Goal: Entertainment & Leisure: Consume media (video, audio)

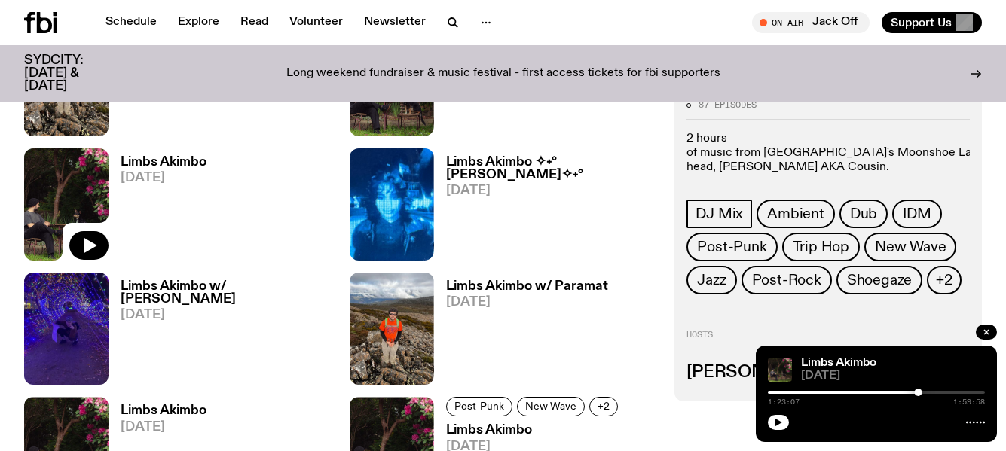
scroll to position [943, 0]
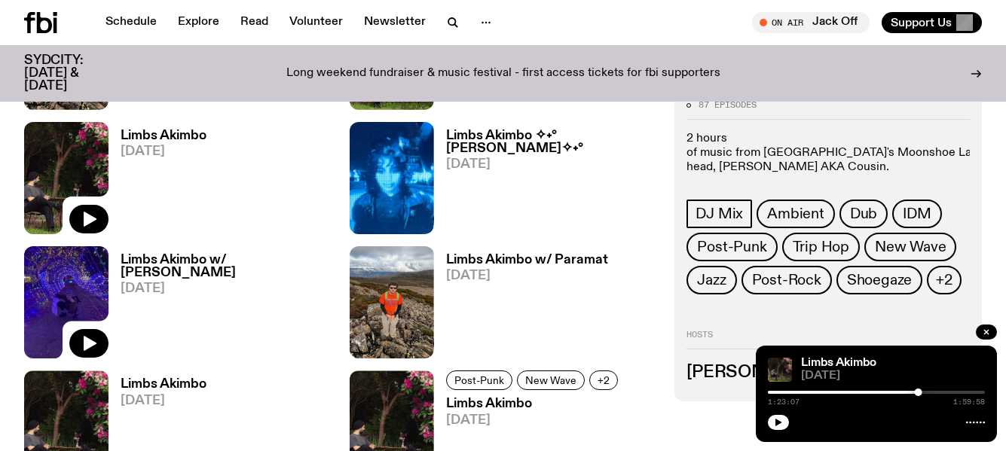
click at [52, 307] on img at bounding box center [66, 302] width 84 height 112
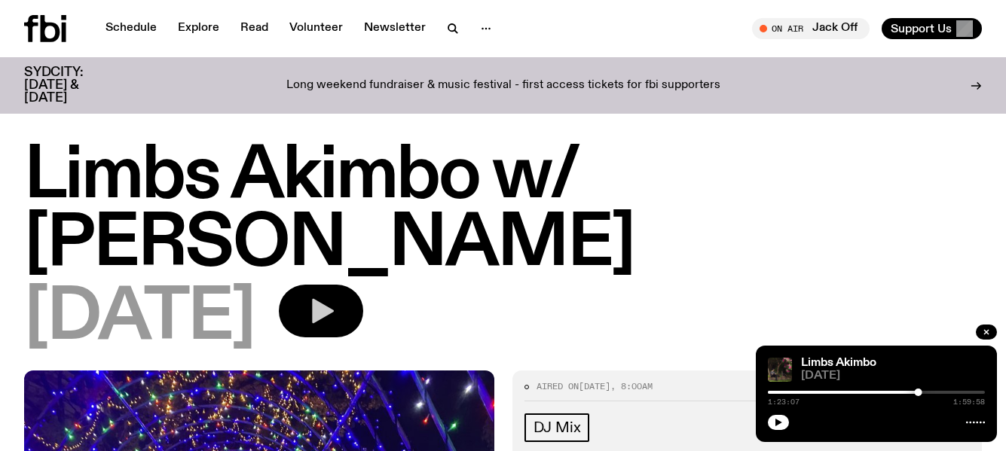
click at [334, 299] on icon "button" at bounding box center [323, 311] width 22 height 25
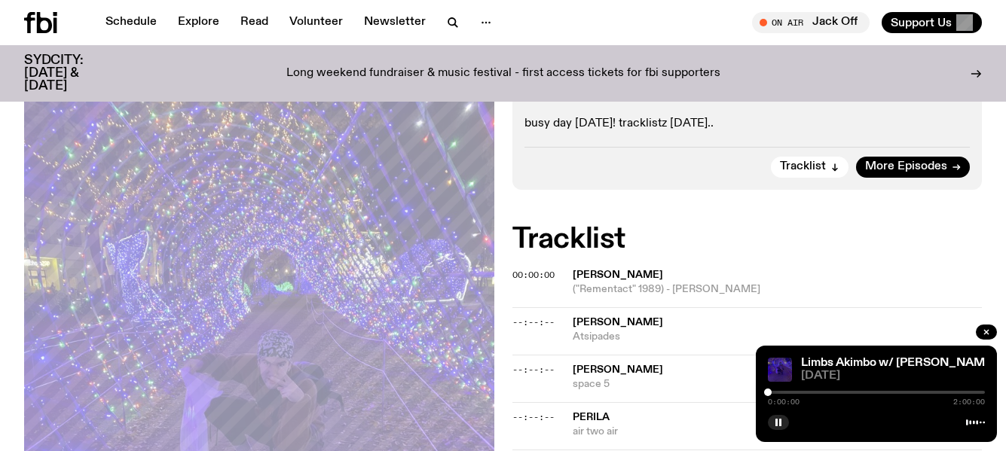
scroll to position [376, 0]
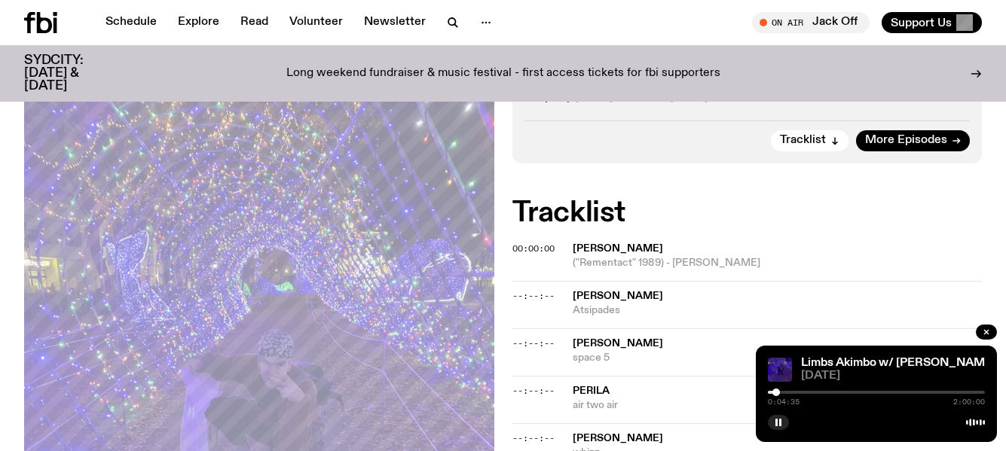
drag, startPoint x: 768, startPoint y: 389, endPoint x: 776, endPoint y: 391, distance: 7.9
click at [776, 391] on div at bounding box center [776, 393] width 8 height 8
click at [779, 391] on div at bounding box center [779, 393] width 8 height 8
click at [779, 422] on rect "button" at bounding box center [780, 423] width 2 height 8
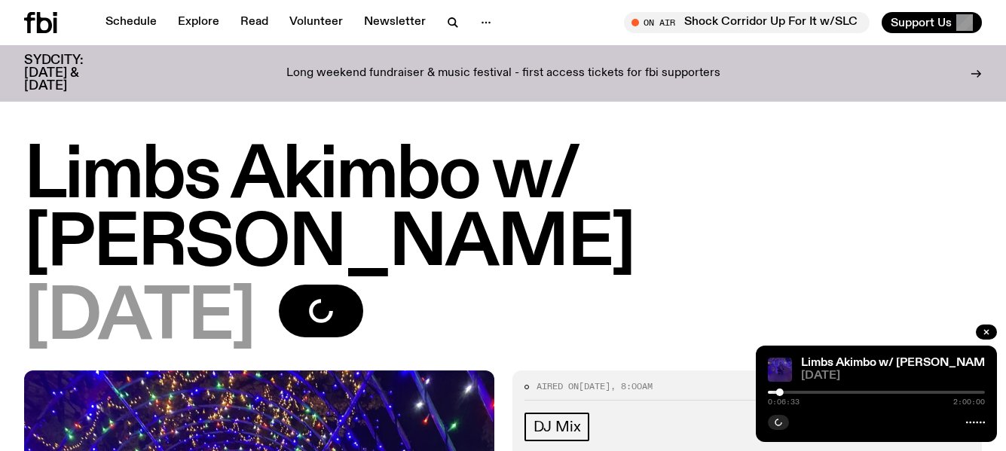
scroll to position [376, 0]
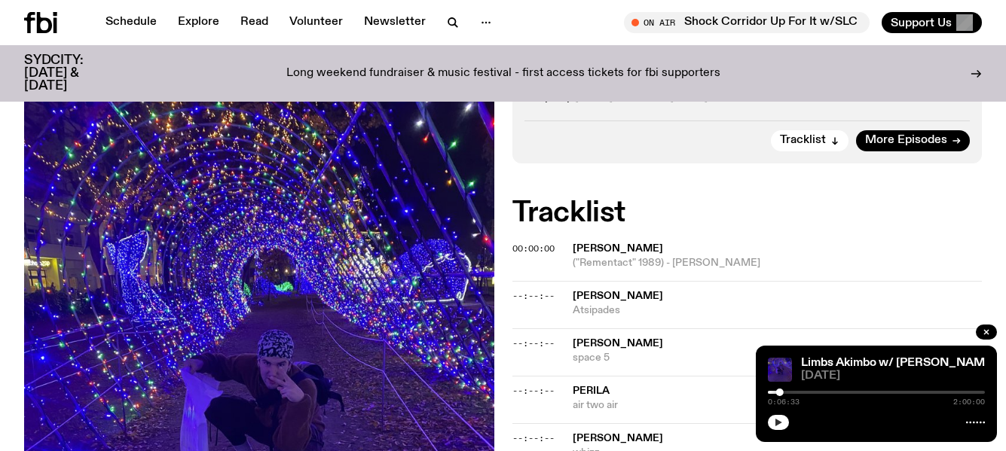
click at [781, 426] on icon "button" at bounding box center [778, 422] width 9 height 9
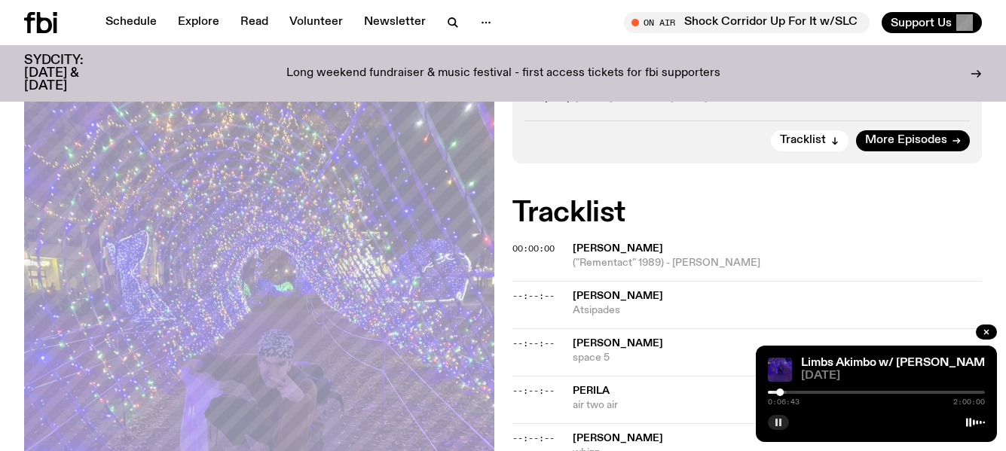
click at [777, 420] on rect "button" at bounding box center [776, 423] width 2 height 8
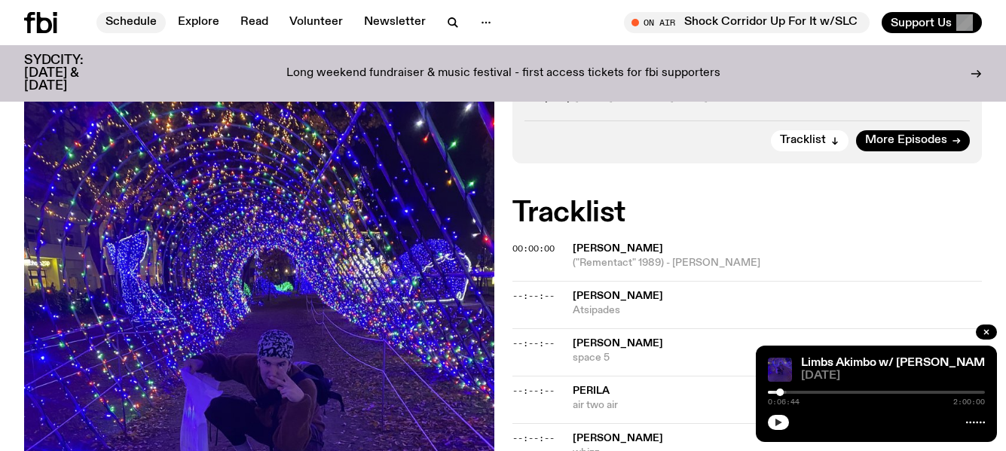
click at [117, 21] on link "Schedule" at bounding box center [130, 22] width 69 height 21
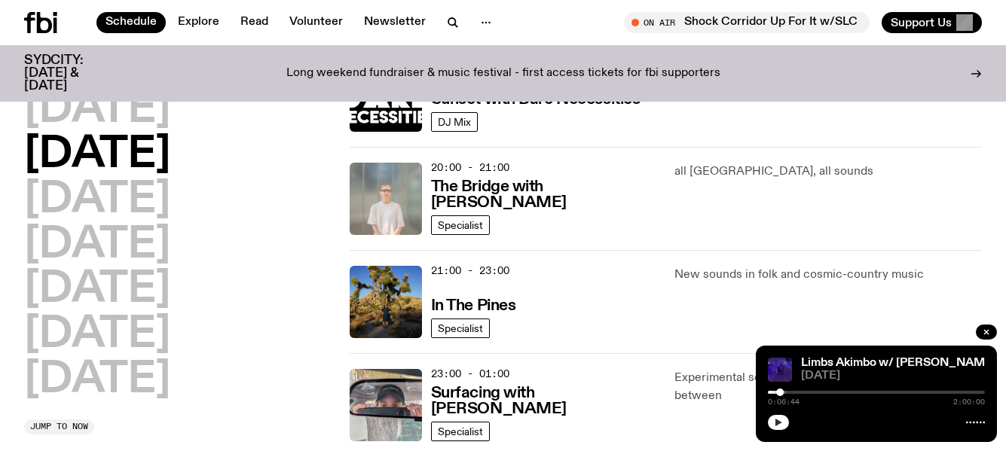
scroll to position [753, 0]
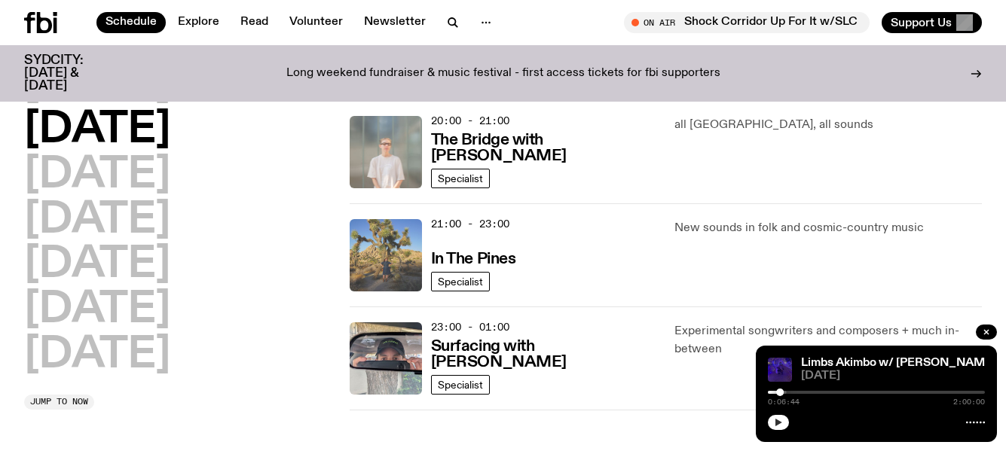
click at [372, 234] on img at bounding box center [386, 255] width 72 height 72
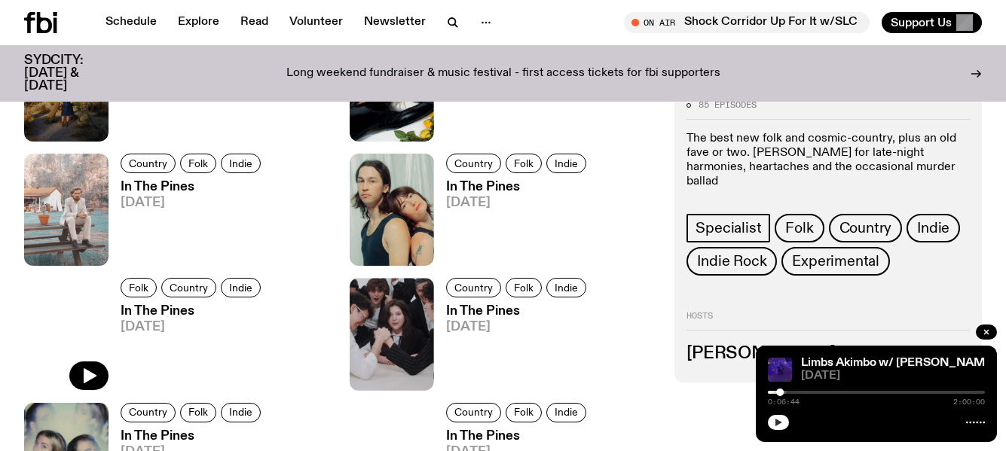
scroll to position [2184, 0]
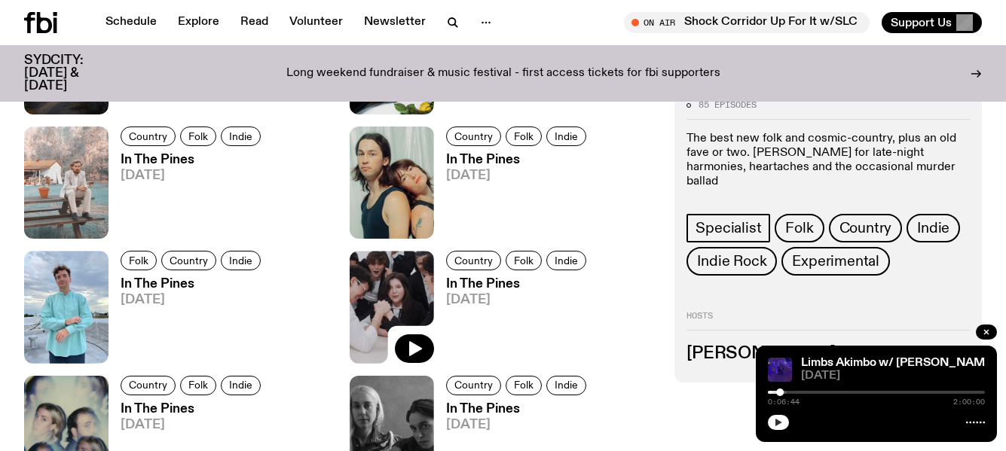
click at [383, 298] on img at bounding box center [392, 307] width 84 height 112
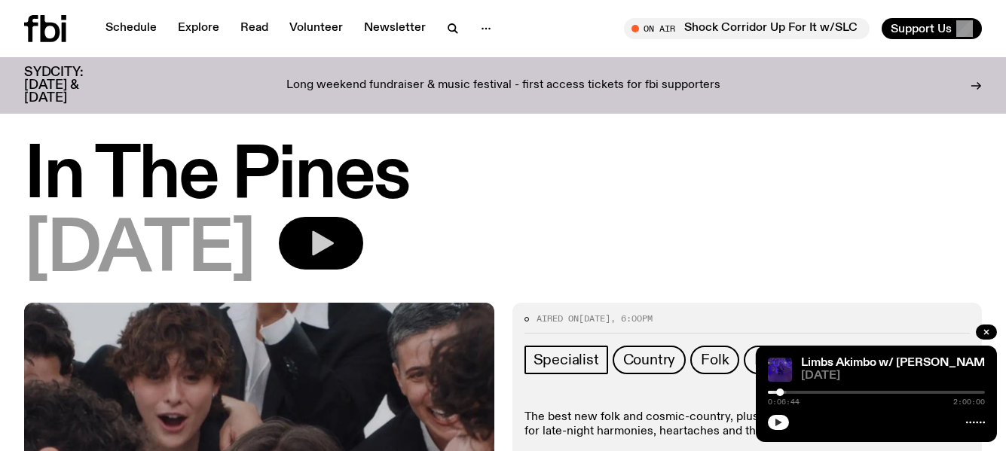
click at [334, 243] on icon "button" at bounding box center [323, 243] width 22 height 25
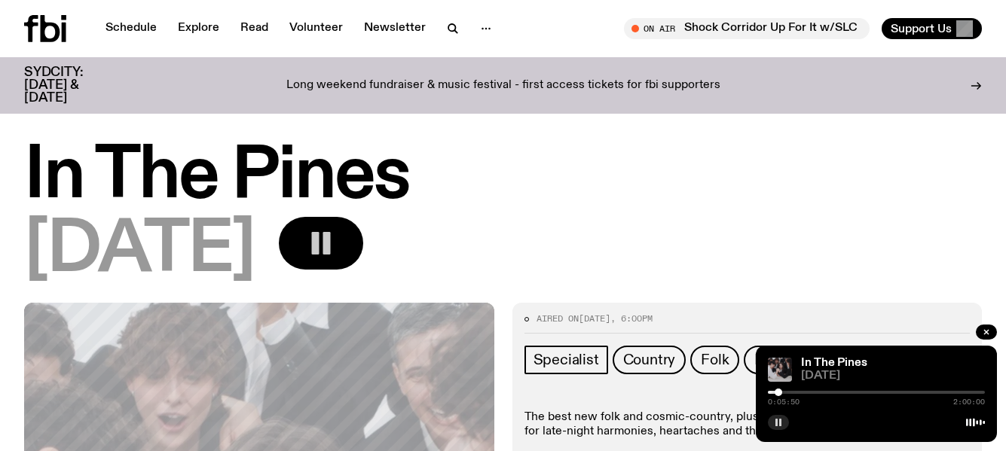
drag, startPoint x: 765, startPoint y: 393, endPoint x: 778, endPoint y: 392, distance: 12.8
click at [778, 392] on div at bounding box center [779, 393] width 8 height 8
